Goal: Information Seeking & Learning: Check status

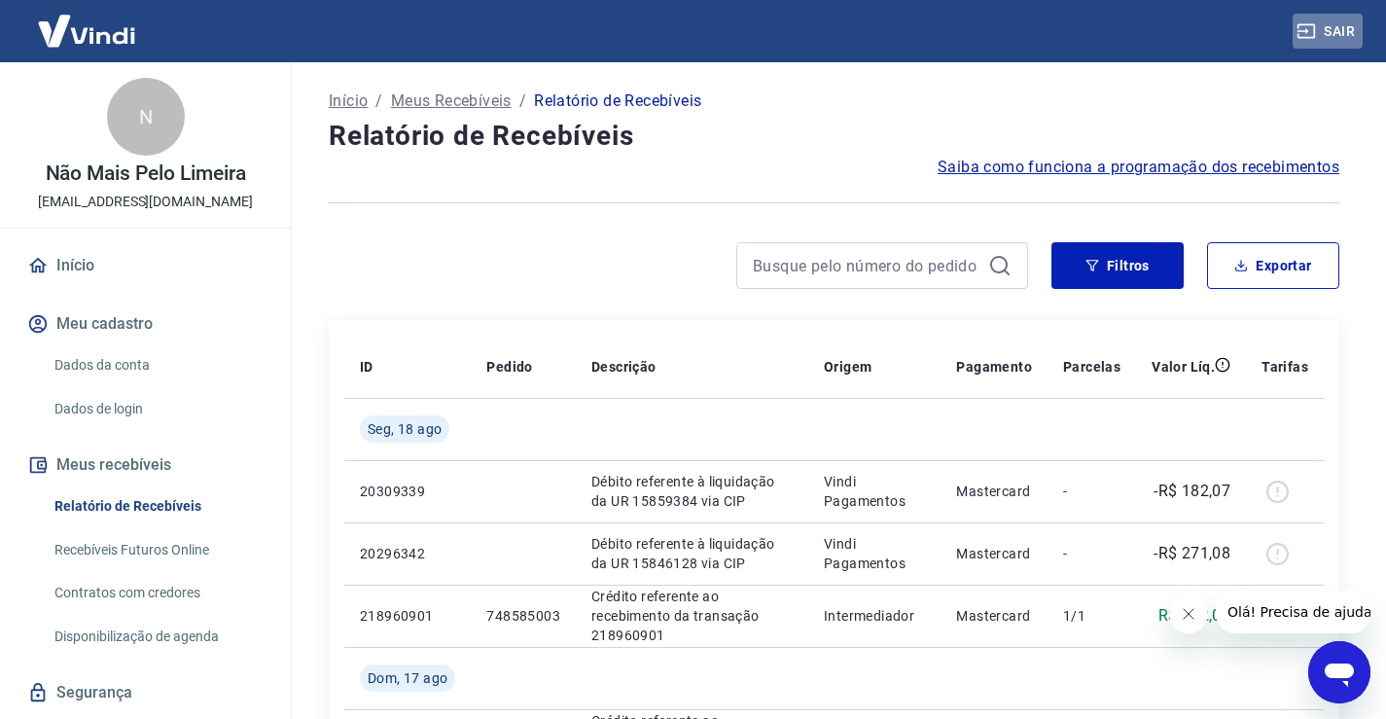
click at [1342, 24] on button "Sair" at bounding box center [1327, 32] width 70 height 36
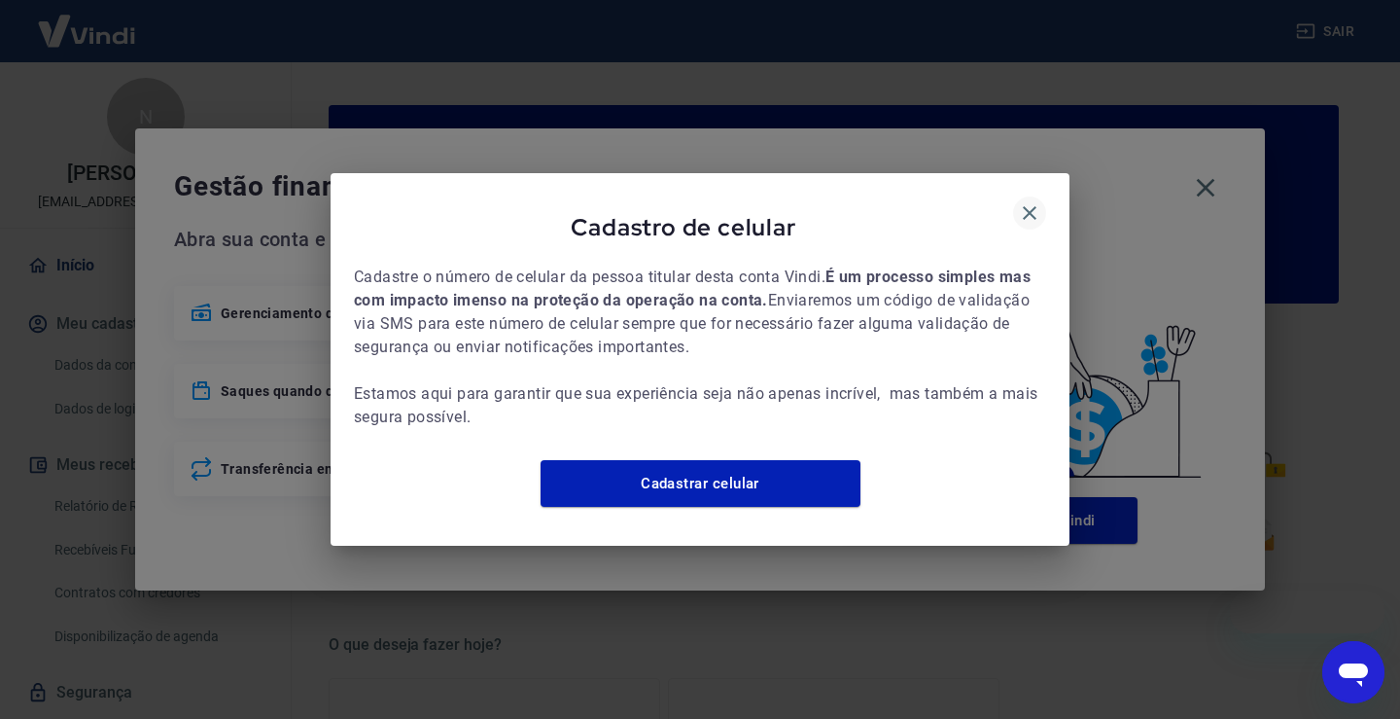
click at [1035, 206] on icon "button" at bounding box center [1030, 213] width 14 height 14
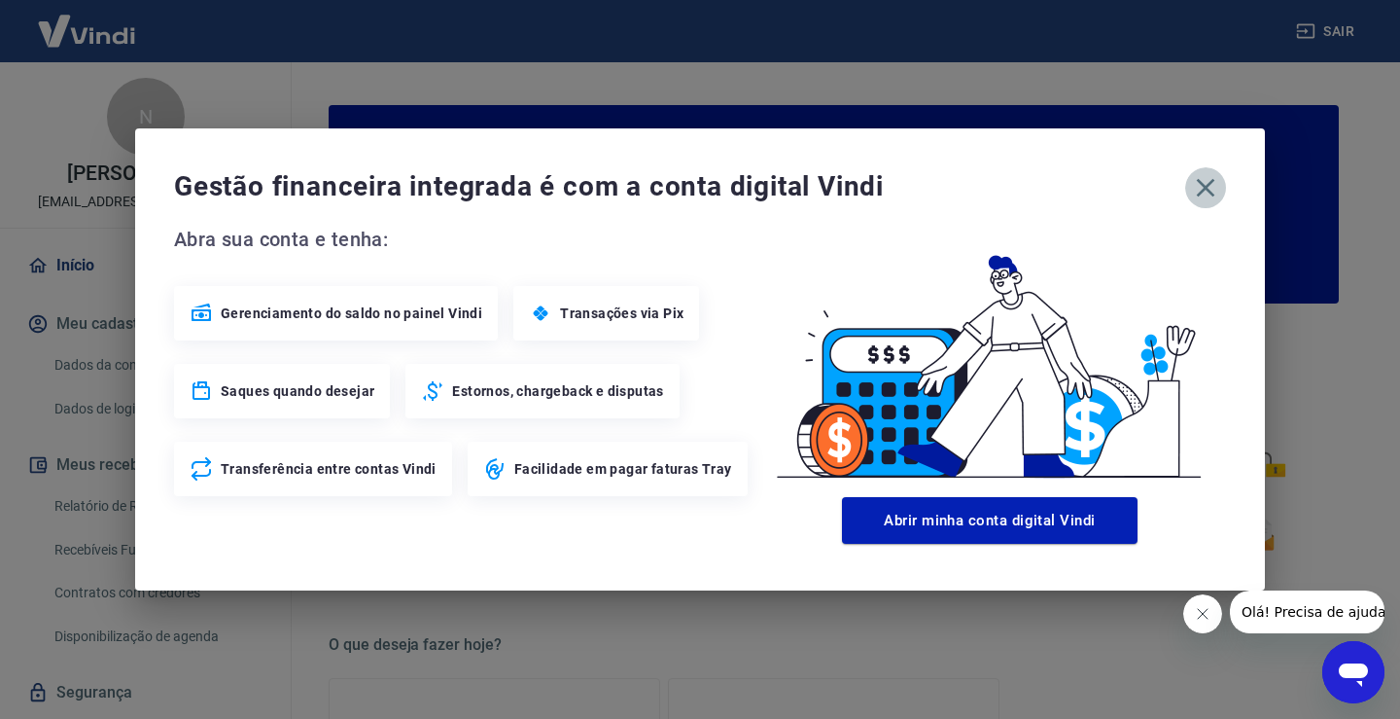
click at [1201, 188] on icon "button" at bounding box center [1205, 187] width 31 height 31
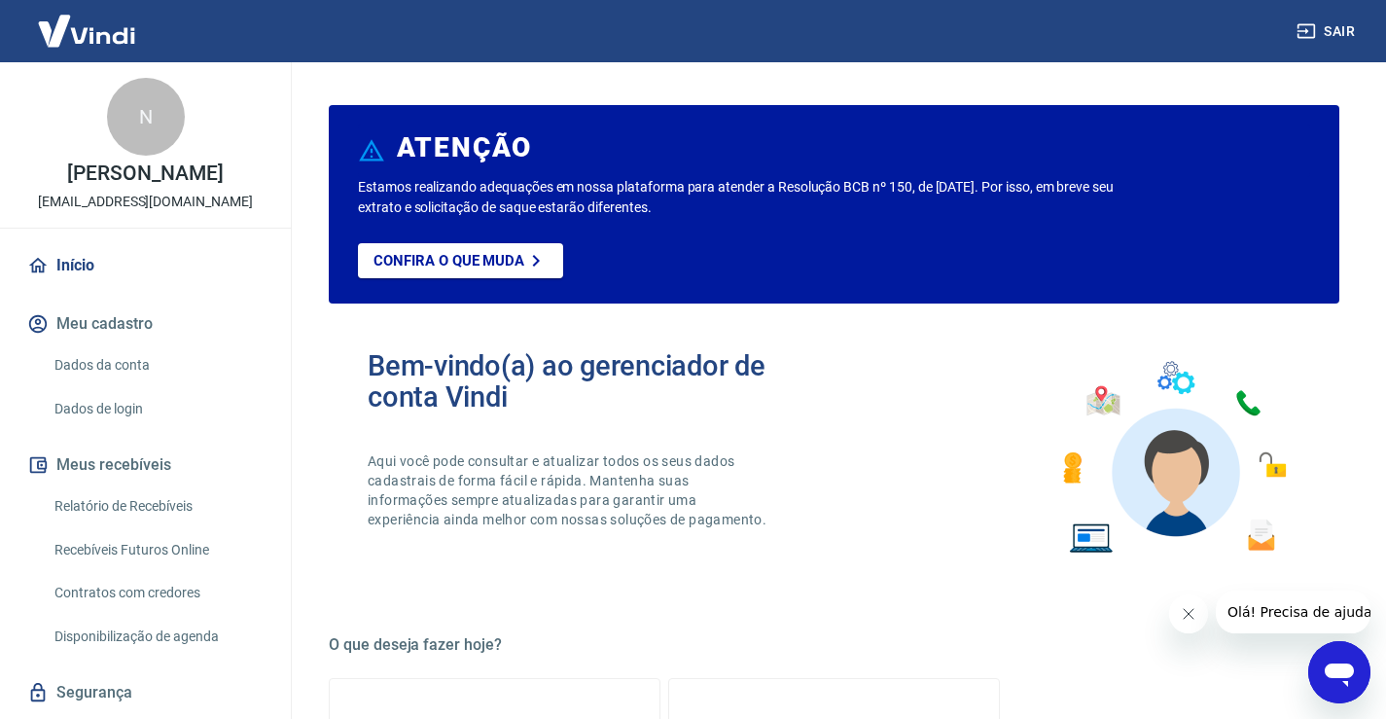
click at [169, 526] on link "Relatório de Recebíveis" at bounding box center [157, 506] width 221 height 40
click at [178, 526] on link "Relatório de Recebíveis" at bounding box center [157, 506] width 221 height 40
